Goal: Information Seeking & Learning: Learn about a topic

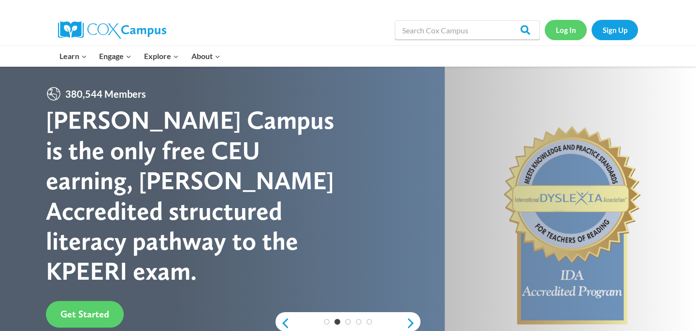
click at [566, 34] on link "Log In" at bounding box center [566, 30] width 42 height 20
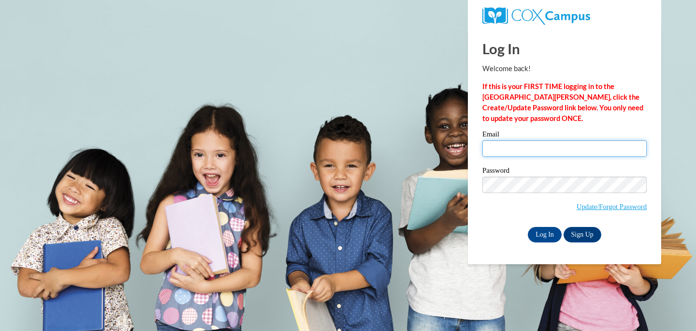
click at [549, 156] on input "Email" at bounding box center [564, 148] width 164 height 16
type input "shopp@sasd.net"
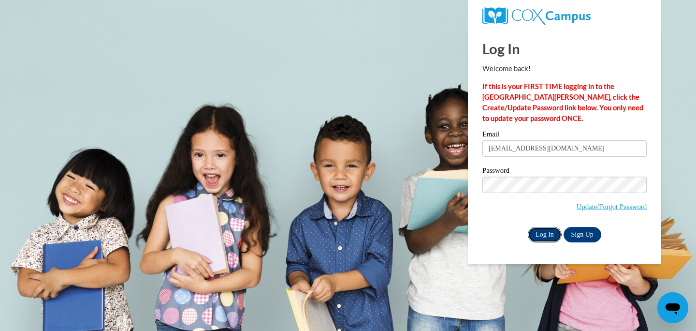
click at [539, 233] on input "Log In" at bounding box center [545, 234] width 34 height 15
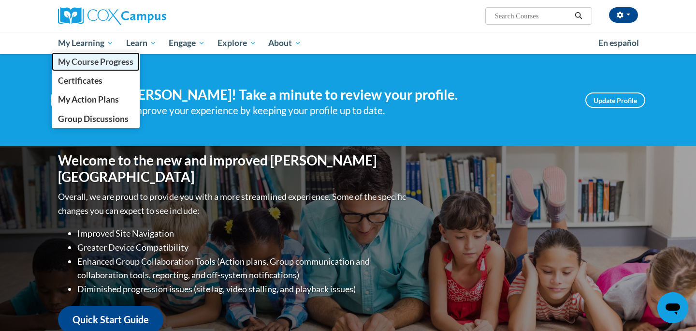
click at [97, 61] on span "My Course Progress" at bounding box center [95, 62] width 75 height 10
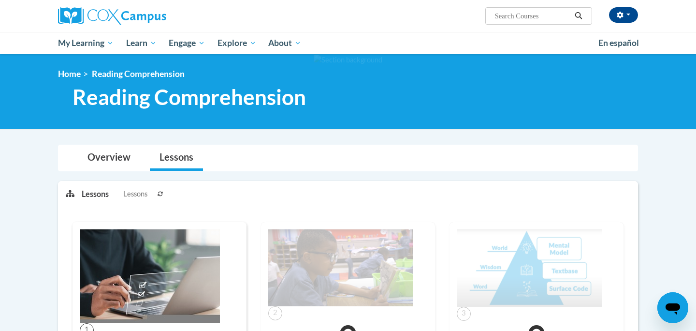
scroll to position [131, 0]
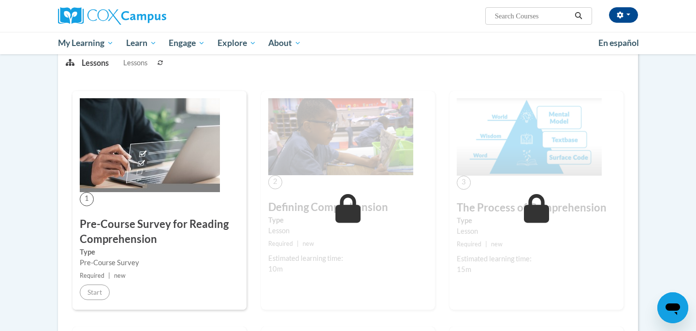
click at [158, 150] on img at bounding box center [150, 145] width 140 height 94
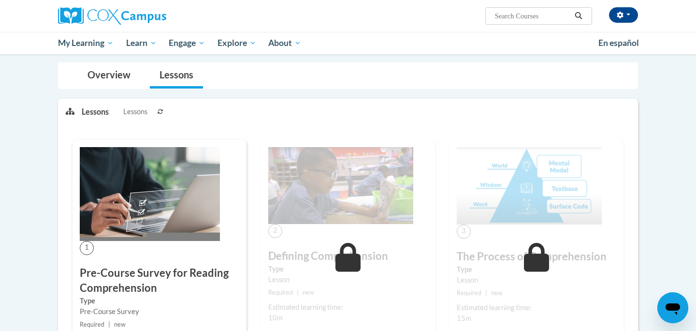
scroll to position [90, 0]
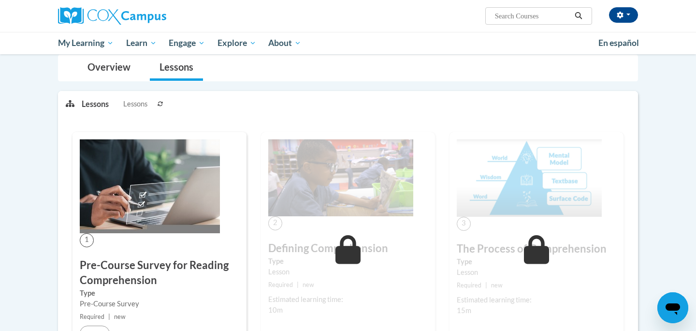
click at [126, 203] on img at bounding box center [150, 186] width 140 height 94
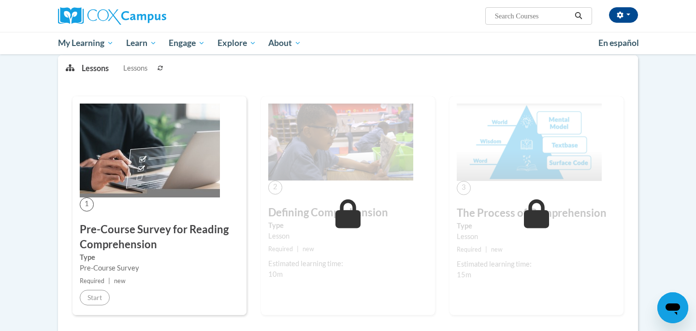
scroll to position [126, 0]
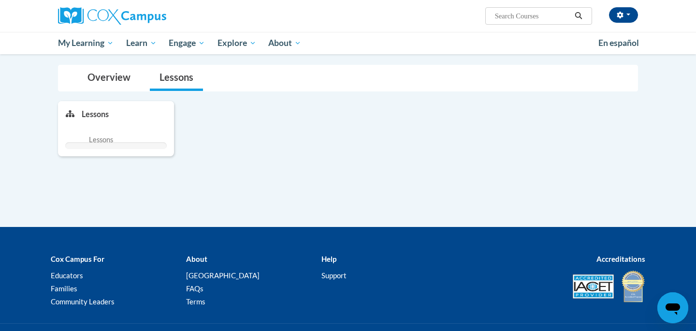
scroll to position [126, 0]
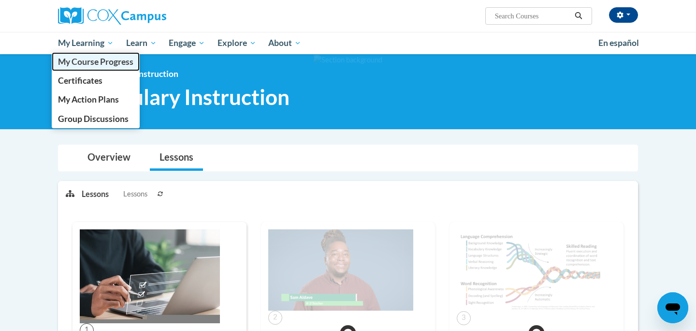
click at [89, 62] on span "My Course Progress" at bounding box center [95, 62] width 75 height 10
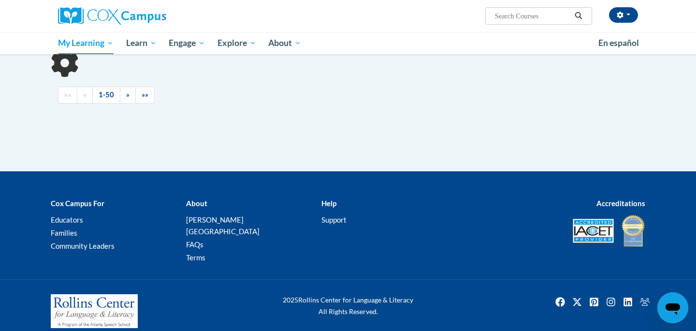
scroll to position [133, 0]
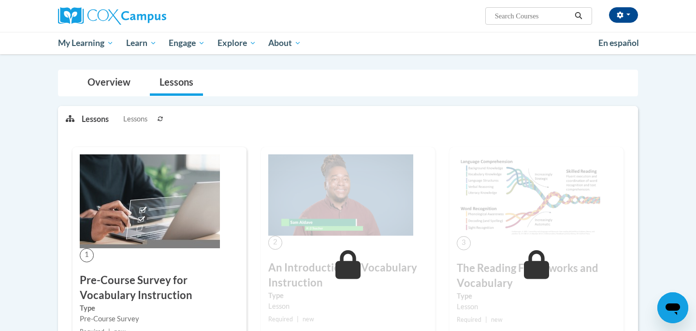
scroll to position [196, 0]
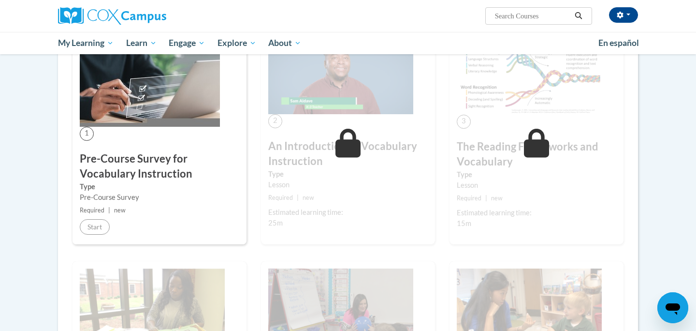
click at [135, 102] on img at bounding box center [150, 80] width 140 height 94
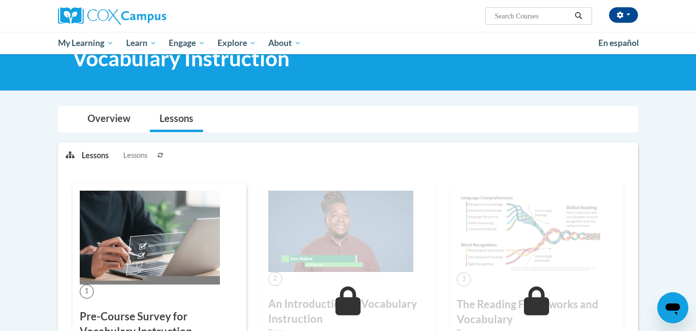
scroll to position [39, 0]
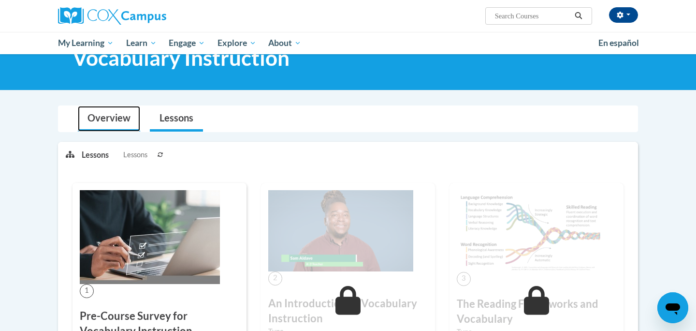
click at [112, 119] on link "Overview" at bounding box center [109, 119] width 62 height 26
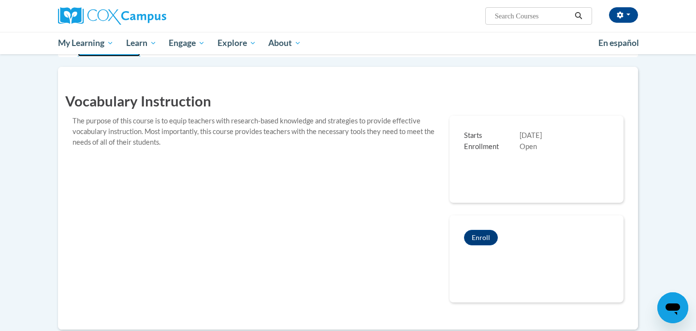
scroll to position [132, 0]
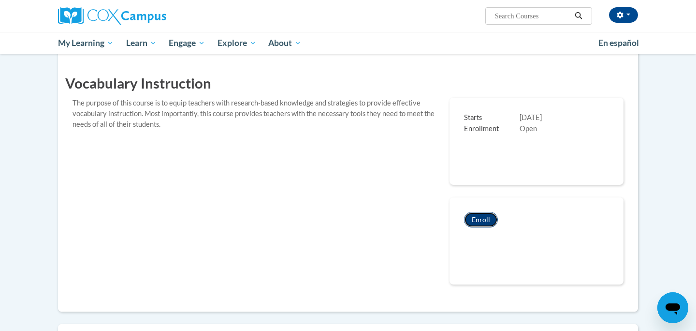
click at [489, 218] on button "Enroll" at bounding box center [481, 219] width 34 height 15
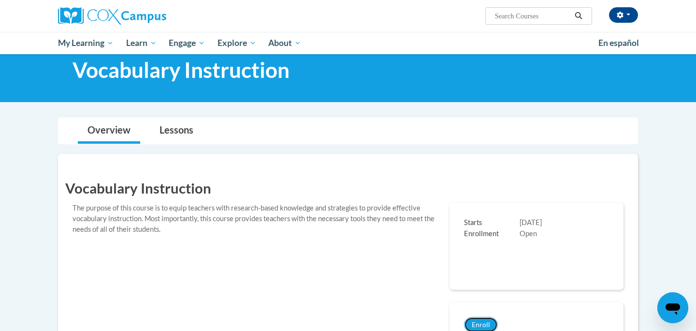
scroll to position [27, 0]
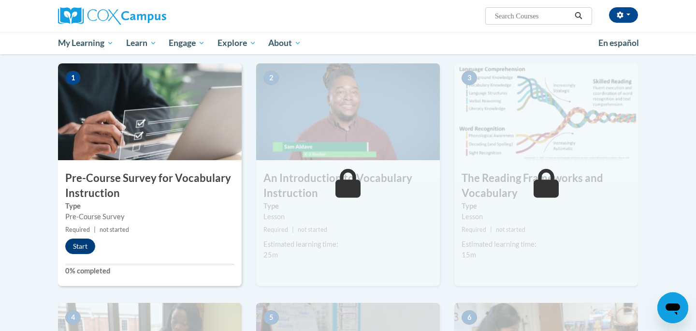
scroll to position [205, 0]
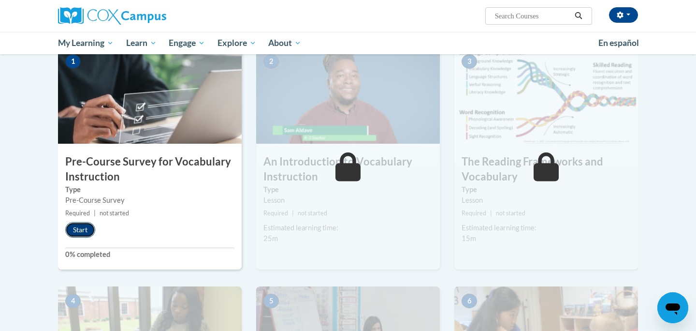
click at [79, 229] on button "Start" at bounding box center [80, 229] width 30 height 15
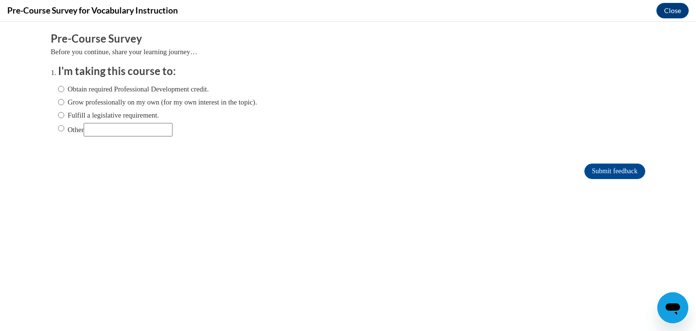
scroll to position [0, 0]
click at [59, 101] on input "Grow professionally on my own (for my own interest in the topic)." at bounding box center [61, 102] width 6 height 11
radio input "true"
click at [62, 116] on input "Fulfill a legislative requirement." at bounding box center [61, 115] width 6 height 11
radio input "true"
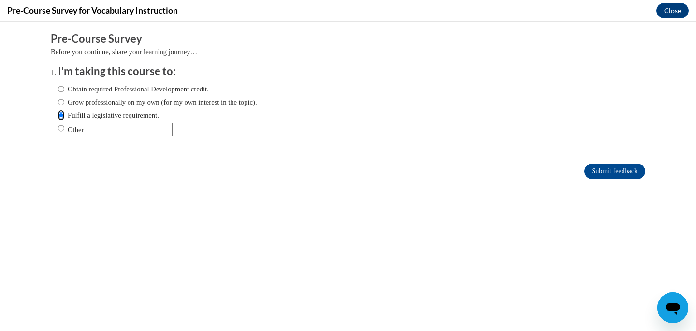
click at [62, 116] on input "Fulfill a legislative requirement." at bounding box center [61, 115] width 6 height 11
click at [620, 174] on input "Submit feedback" at bounding box center [614, 170] width 61 height 15
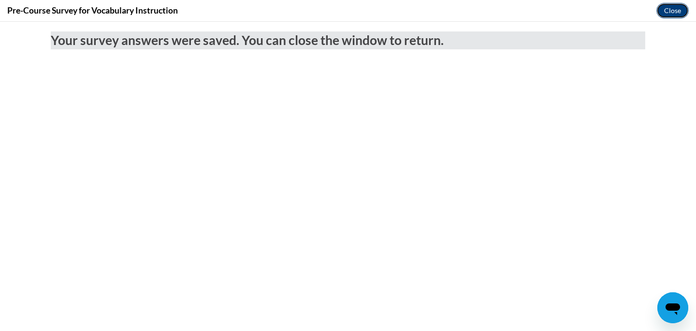
click at [662, 11] on button "Close" at bounding box center [672, 10] width 32 height 15
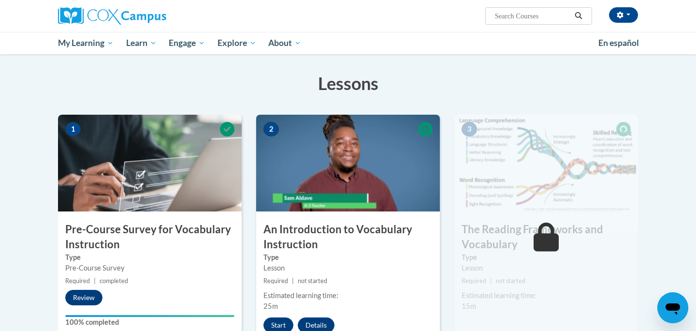
scroll to position [148, 0]
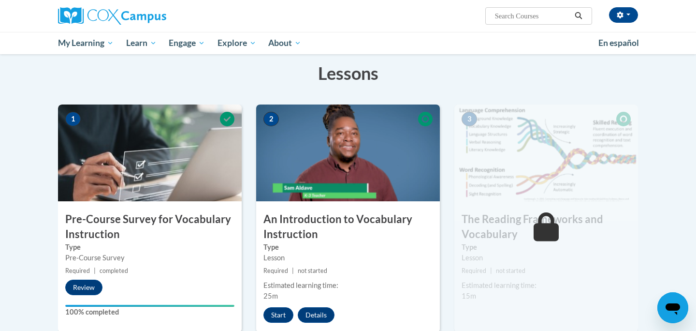
click at [324, 167] on img at bounding box center [348, 152] width 184 height 97
click at [279, 315] on button "Start" at bounding box center [278, 314] width 30 height 15
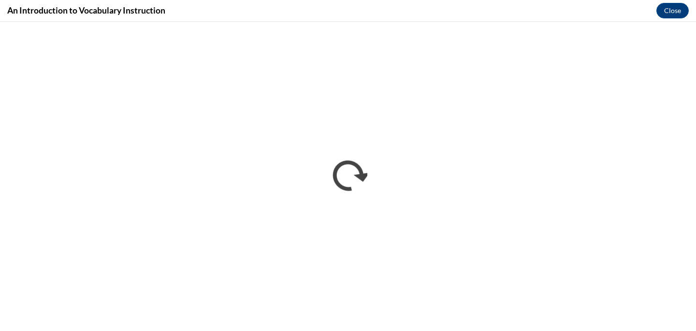
scroll to position [0, 0]
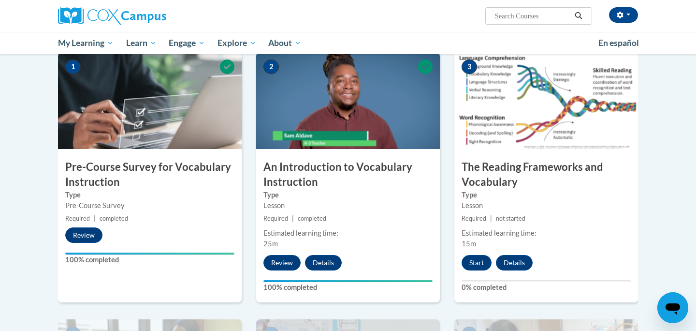
scroll to position [202, 0]
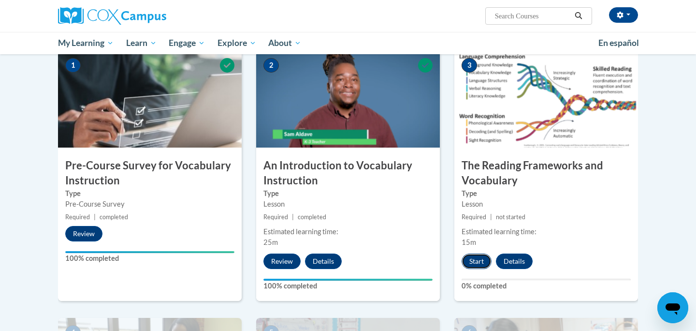
click at [469, 259] on button "Start" at bounding box center [477, 260] width 30 height 15
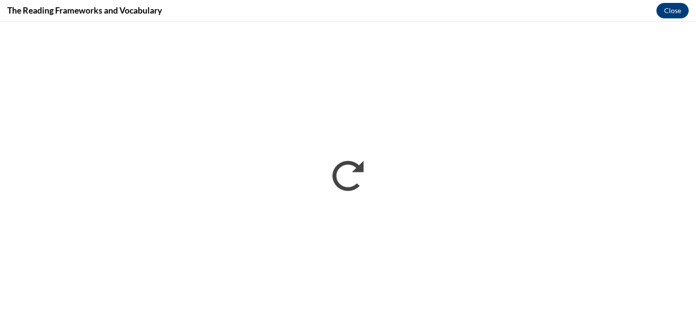
scroll to position [0, 0]
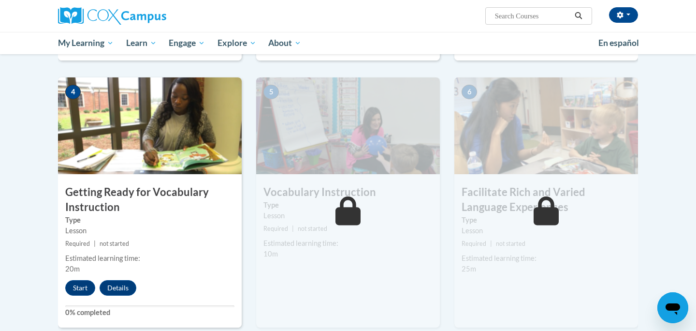
scroll to position [440, 0]
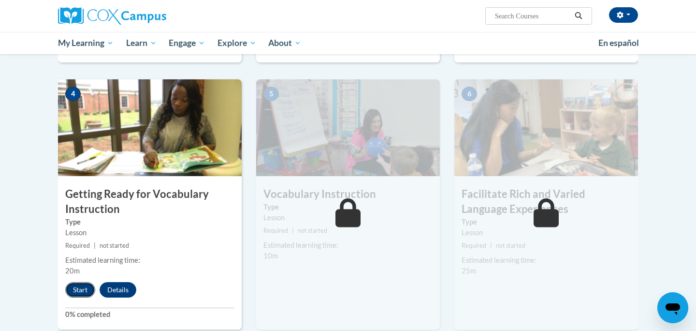
click at [81, 290] on button "Start" at bounding box center [80, 289] width 30 height 15
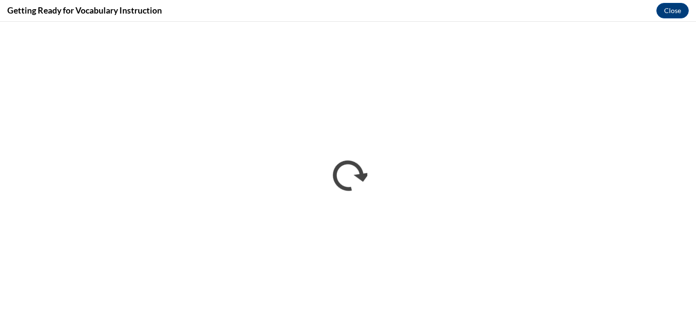
scroll to position [0, 0]
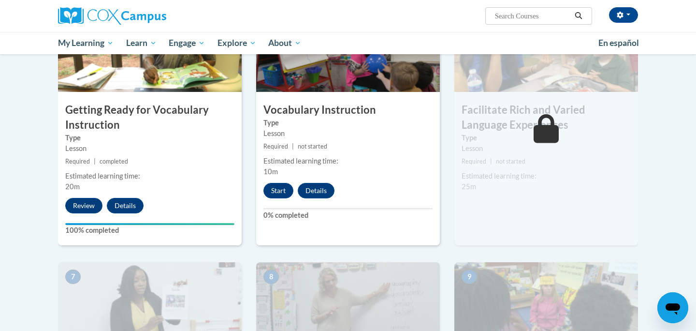
scroll to position [479, 0]
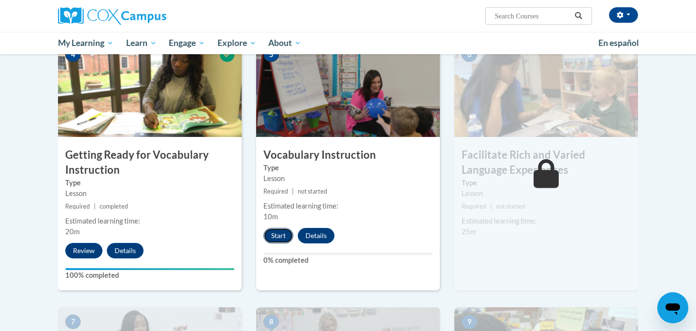
click at [278, 236] on button "Start" at bounding box center [278, 235] width 30 height 15
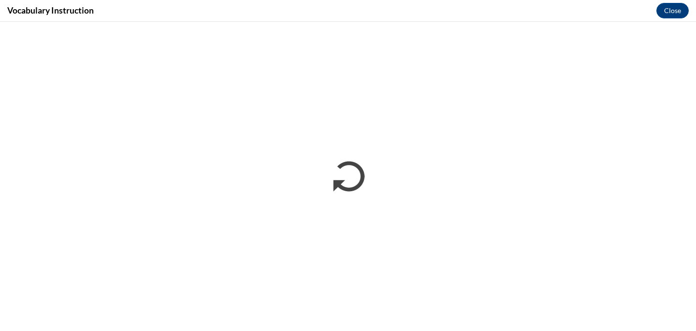
scroll to position [0, 0]
